Goal: Contribute content: Add original content to the website for others to see

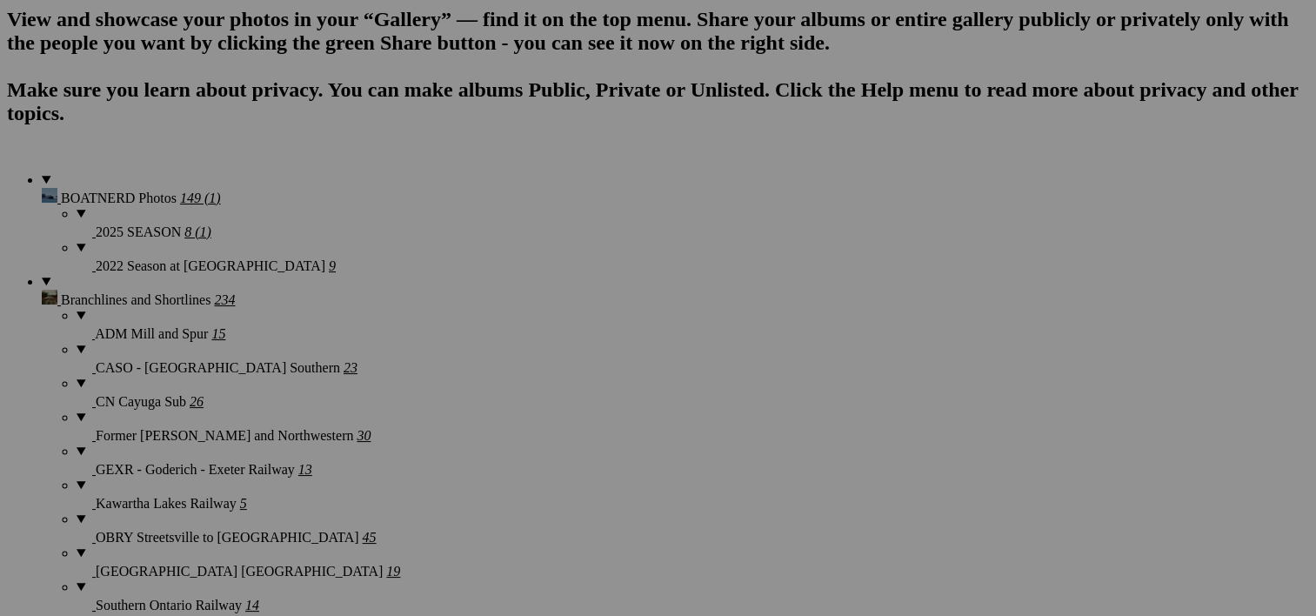
scroll to position [1319, 0]
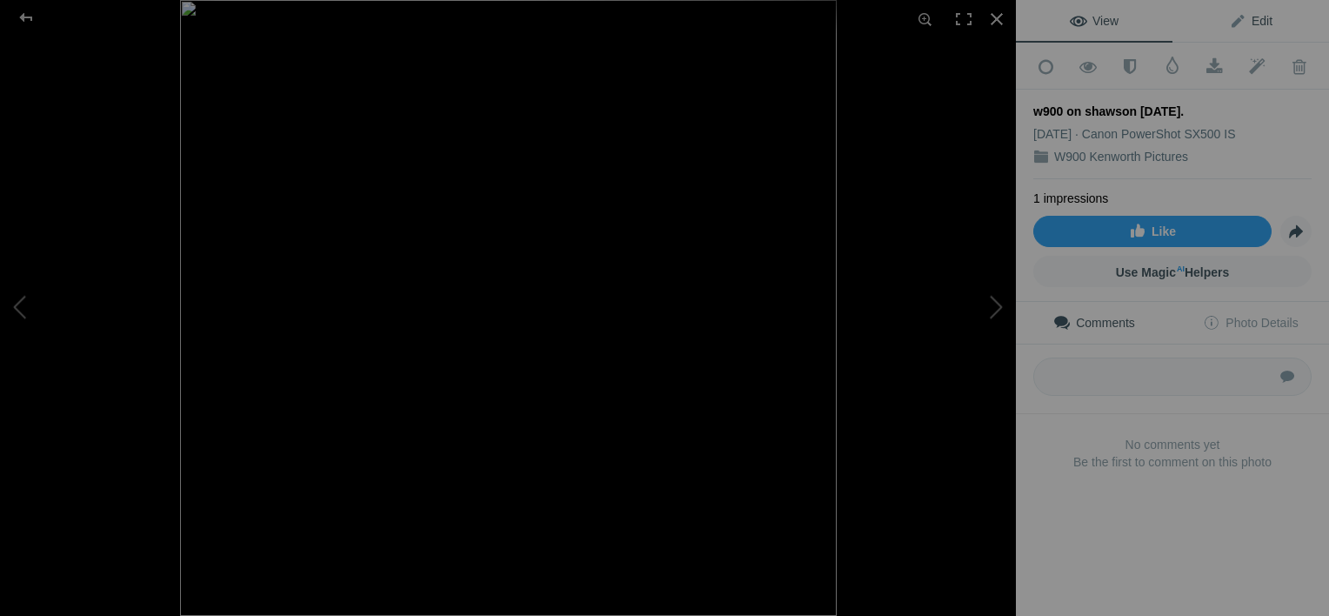
click at [1252, 19] on span "Edit" at bounding box center [1250, 21] width 43 height 14
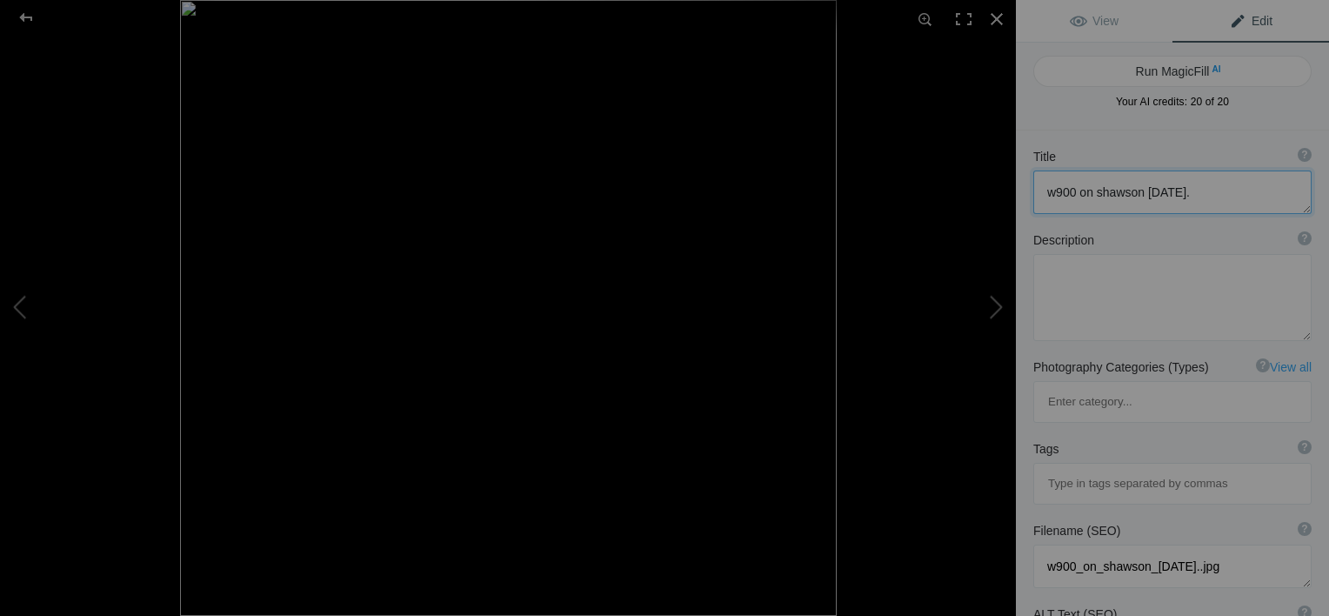
drag, startPoint x: 1045, startPoint y: 188, endPoint x: 1059, endPoint y: 191, distance: 14.3
click at [1059, 191] on textarea at bounding box center [1172, 191] width 278 height 43
click at [1105, 191] on textarea at bounding box center [1172, 191] width 278 height 43
click at [1186, 183] on textarea at bounding box center [1172, 191] width 278 height 43
type textarea "W900 on Shawson 3-9-14."
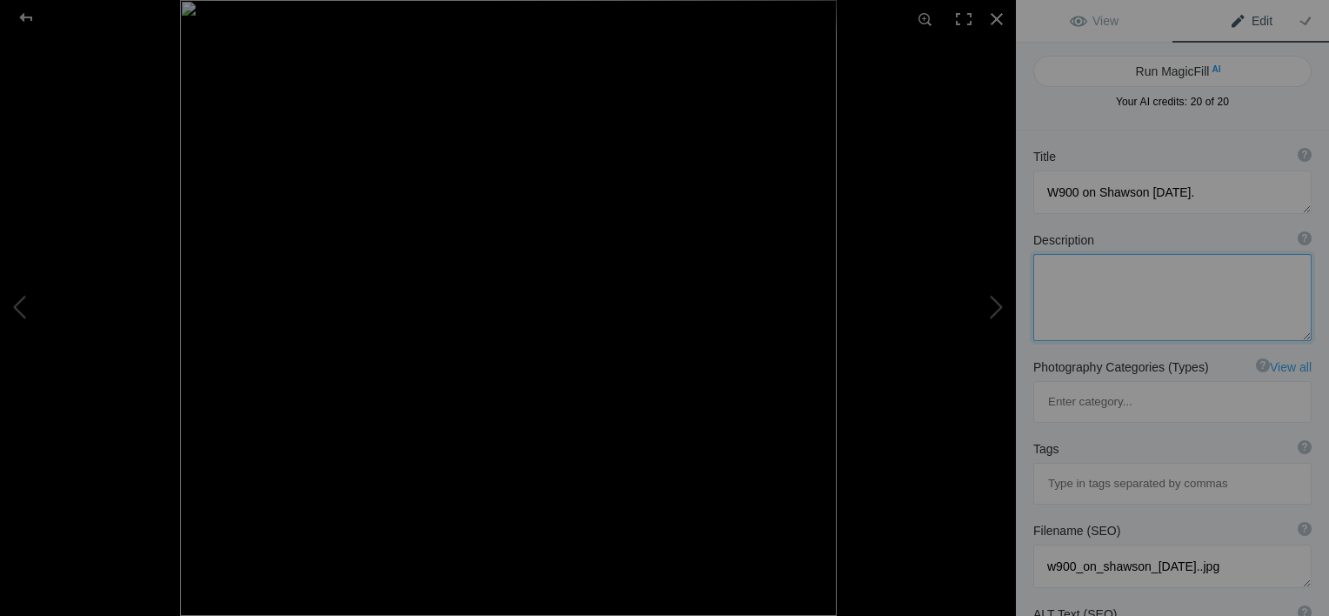
click at [1071, 298] on textarea at bounding box center [1172, 297] width 278 height 87
type textarea "Parked outside a repair shop on Shawson Drive ."
click at [991, 307] on button at bounding box center [950, 308] width 130 height 222
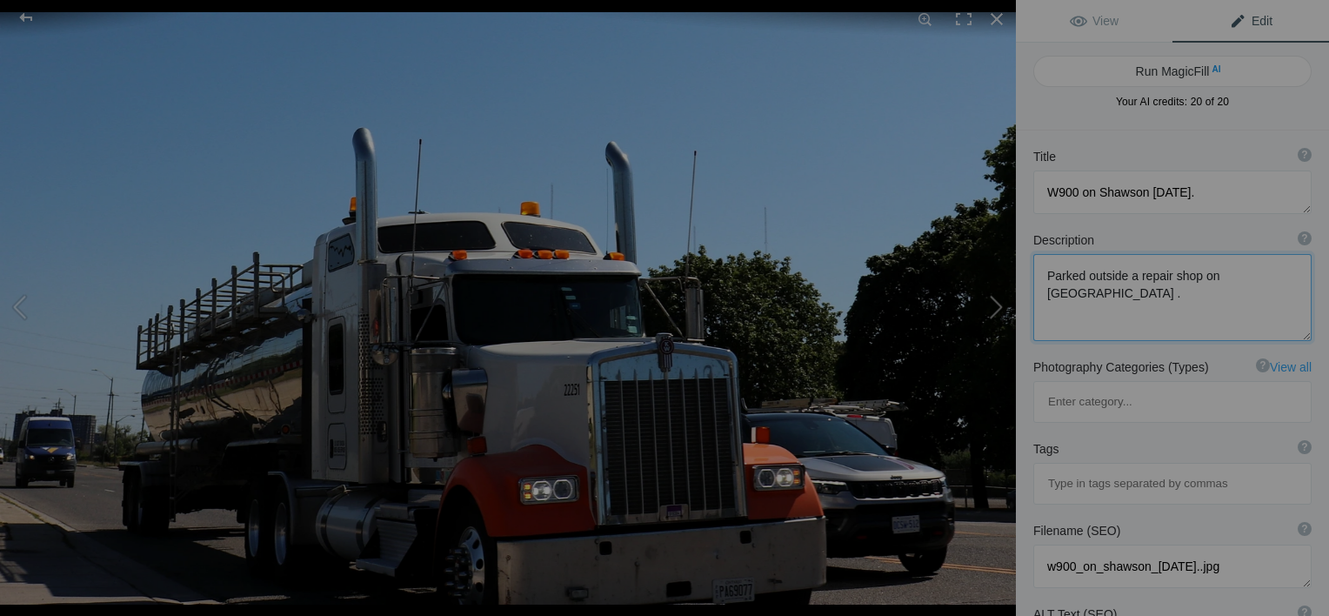
type textarea "07-23-25 Contrans KW"
type textarea "07-23-25_Contrans_KW.jpg"
drag, startPoint x: 1205, startPoint y: 188, endPoint x: 998, endPoint y: 213, distance: 207.7
click at [998, 213] on div "07-23-25 Contrans KW View Edit Run MagicFill AI Your AI credits: 20 of 20 You h…" at bounding box center [664, 308] width 1329 height 616
click at [918, 280] on button at bounding box center [950, 308] width 130 height 222
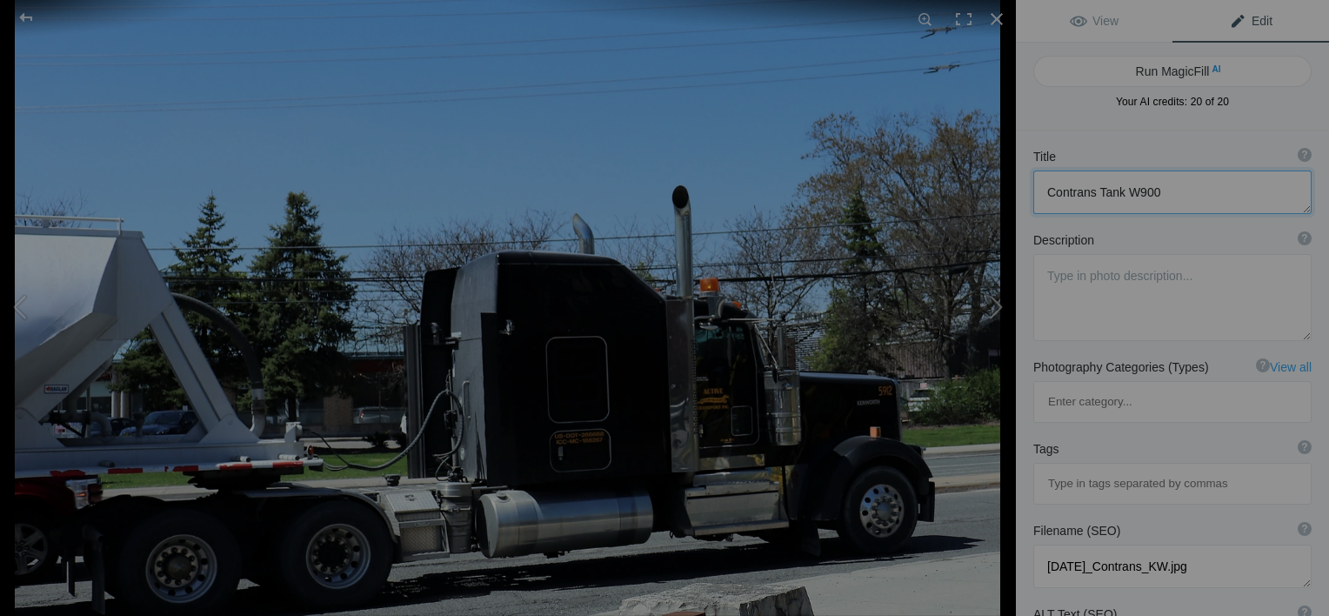
type textarea "Active Cartage W900 05=09-25"
type textarea "Active_Cartage_W900_05=09-25.jpg"
click at [988, 311] on button at bounding box center [950, 308] width 130 height 222
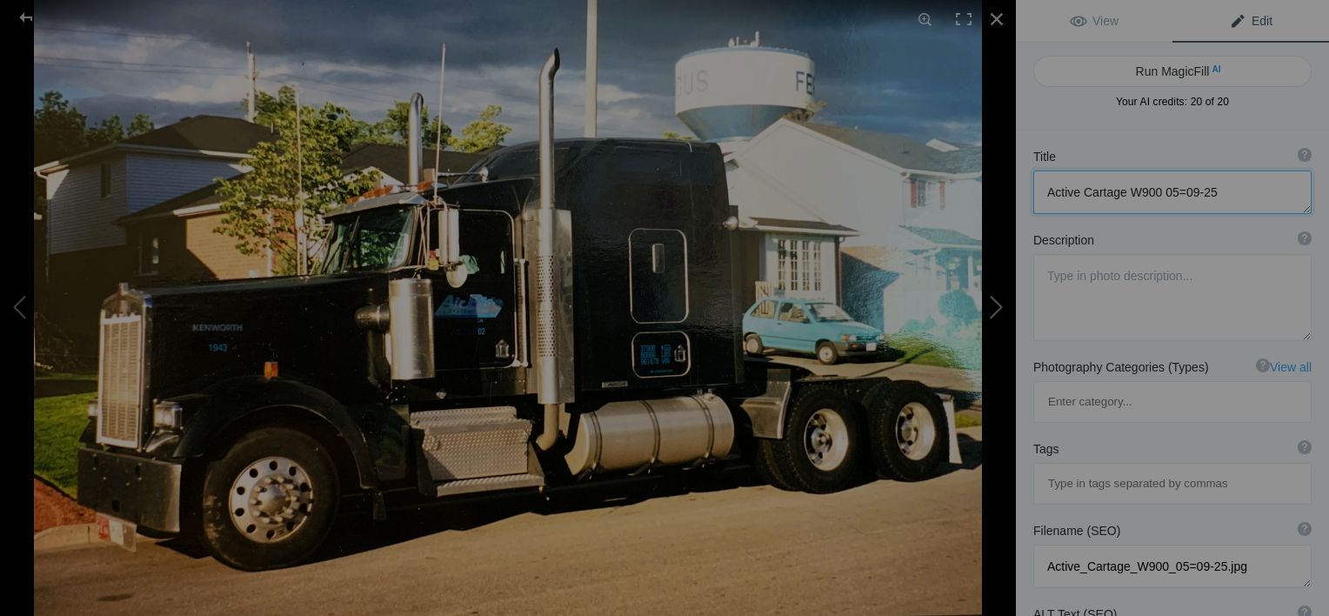
type textarea "Air Ride Systems JN 18,2000"
type textarea "Air_Ride_Systems_JN_18,2000.jpg"
click at [995, 21] on div at bounding box center [997, 19] width 38 height 38
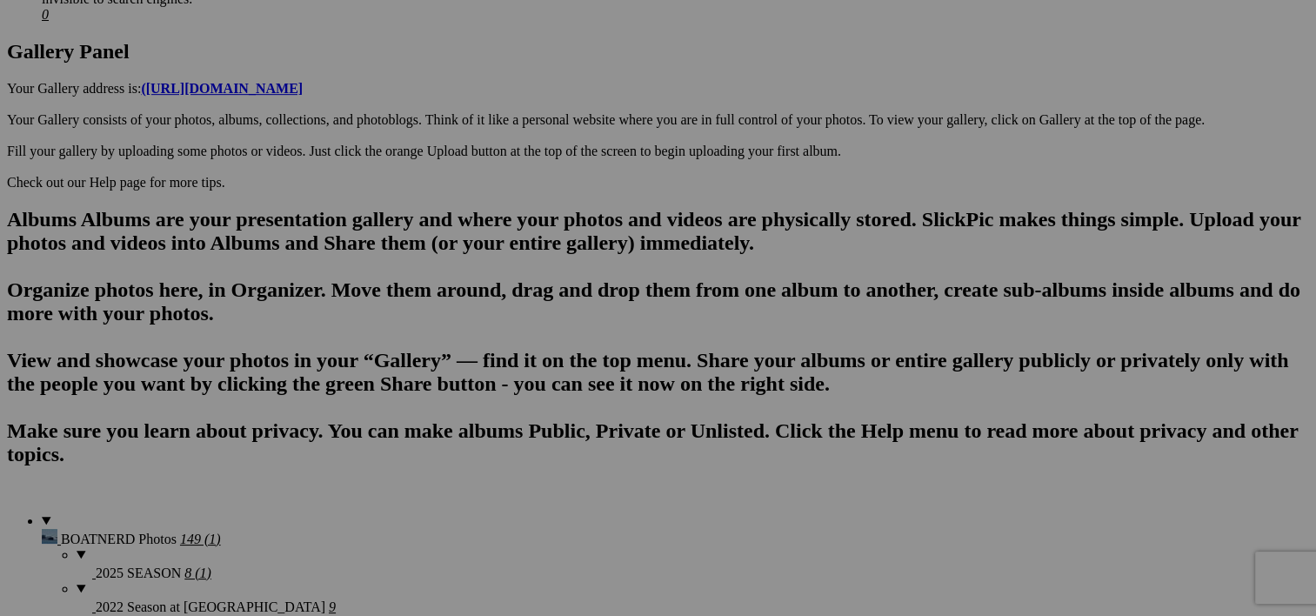
scroll to position [974, 0]
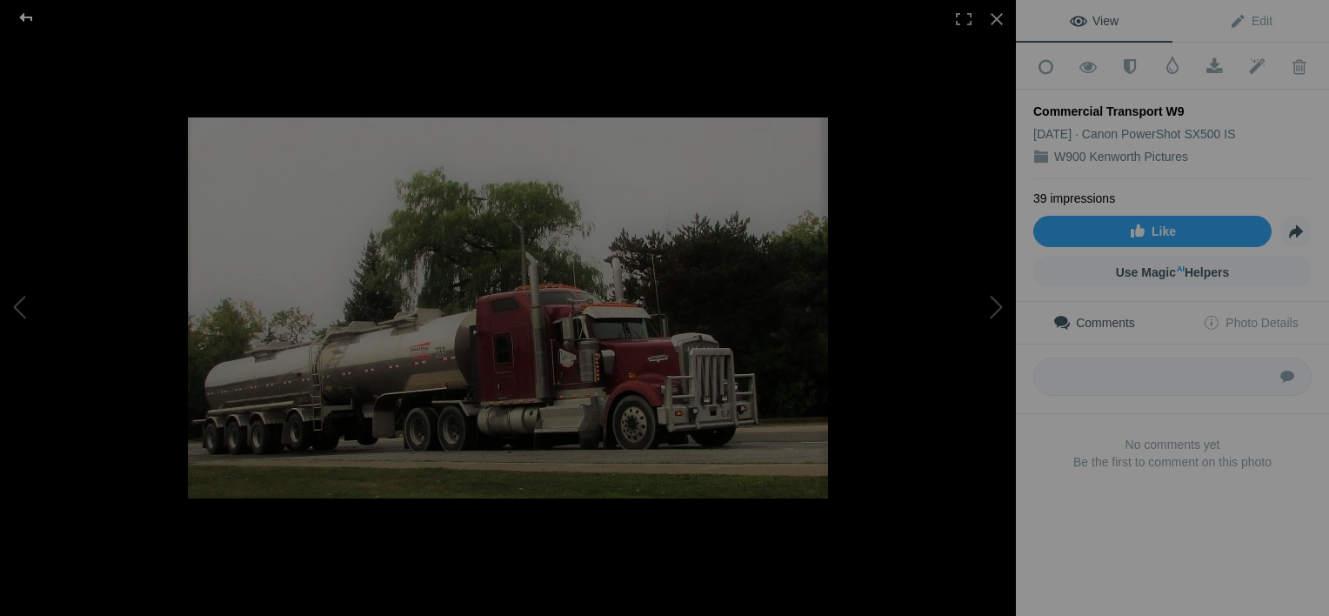
click at [19, 17] on div at bounding box center [26, 17] width 63 height 35
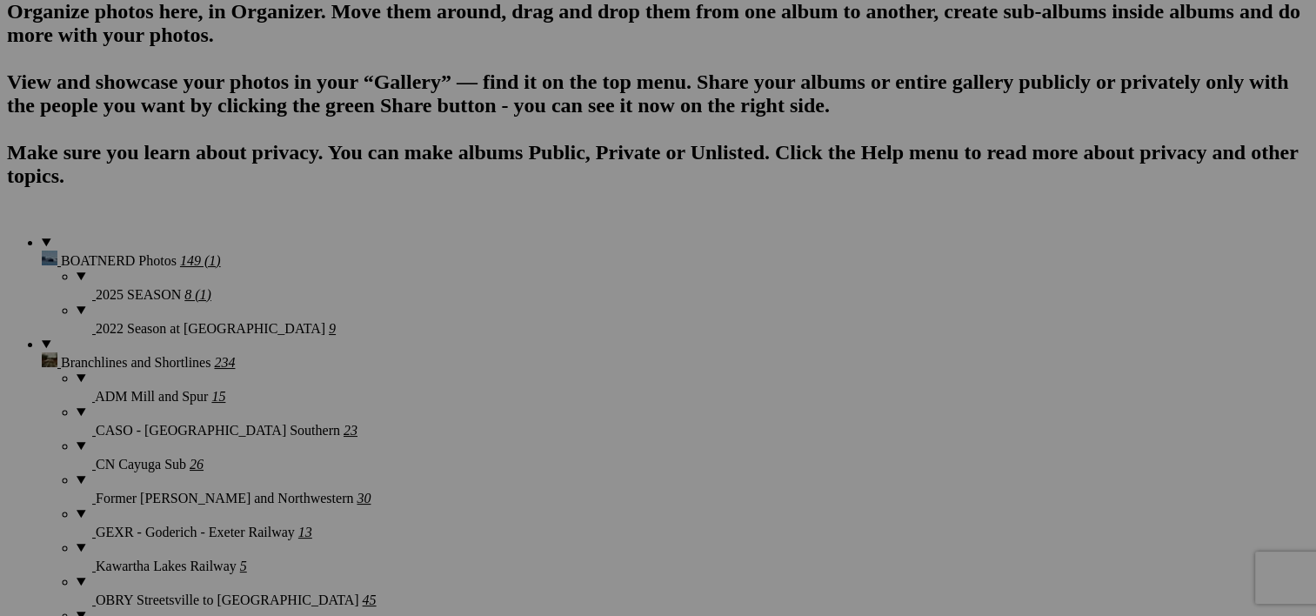
scroll to position [1252, 0]
